Goal: Register for event/course

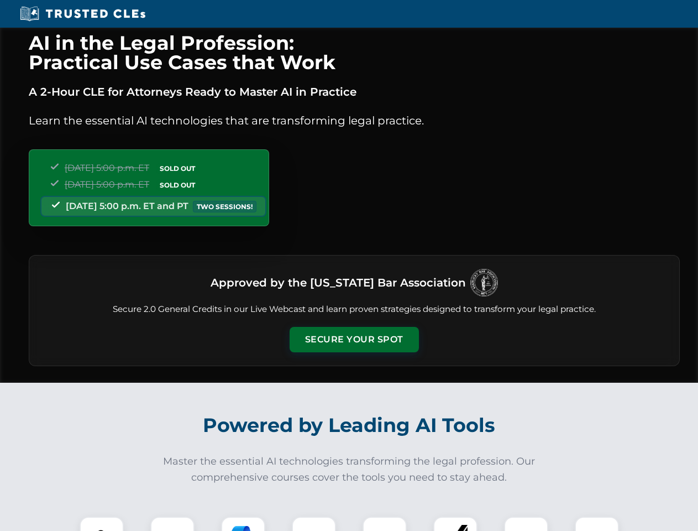
click at [354, 339] on button "Secure Your Spot" at bounding box center [354, 339] width 129 height 25
click at [102, 523] on img at bounding box center [102, 538] width 32 height 32
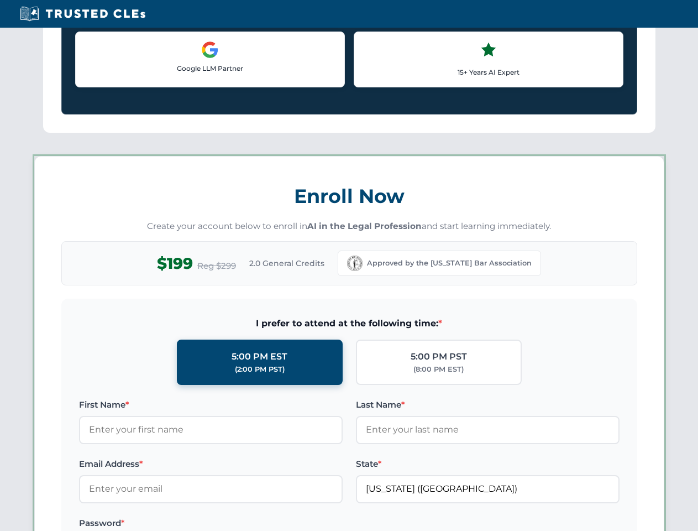
click at [243, 523] on label "Password *" at bounding box center [211, 522] width 264 height 13
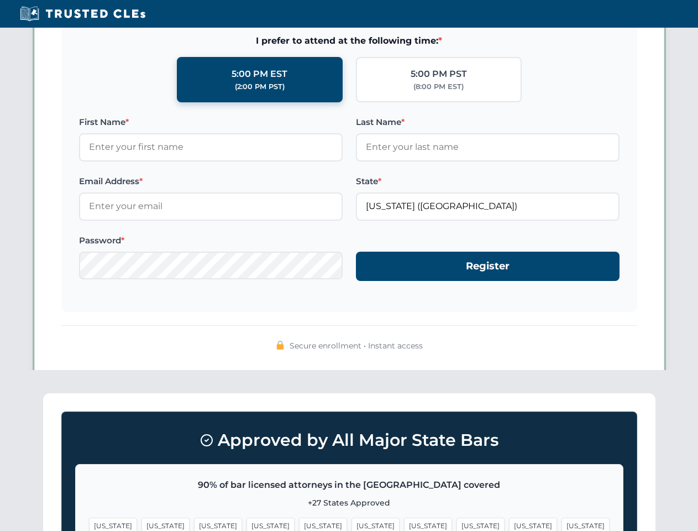
click at [509, 523] on span "[US_STATE]" at bounding box center [533, 525] width 48 height 16
